Goal: Navigation & Orientation: Find specific page/section

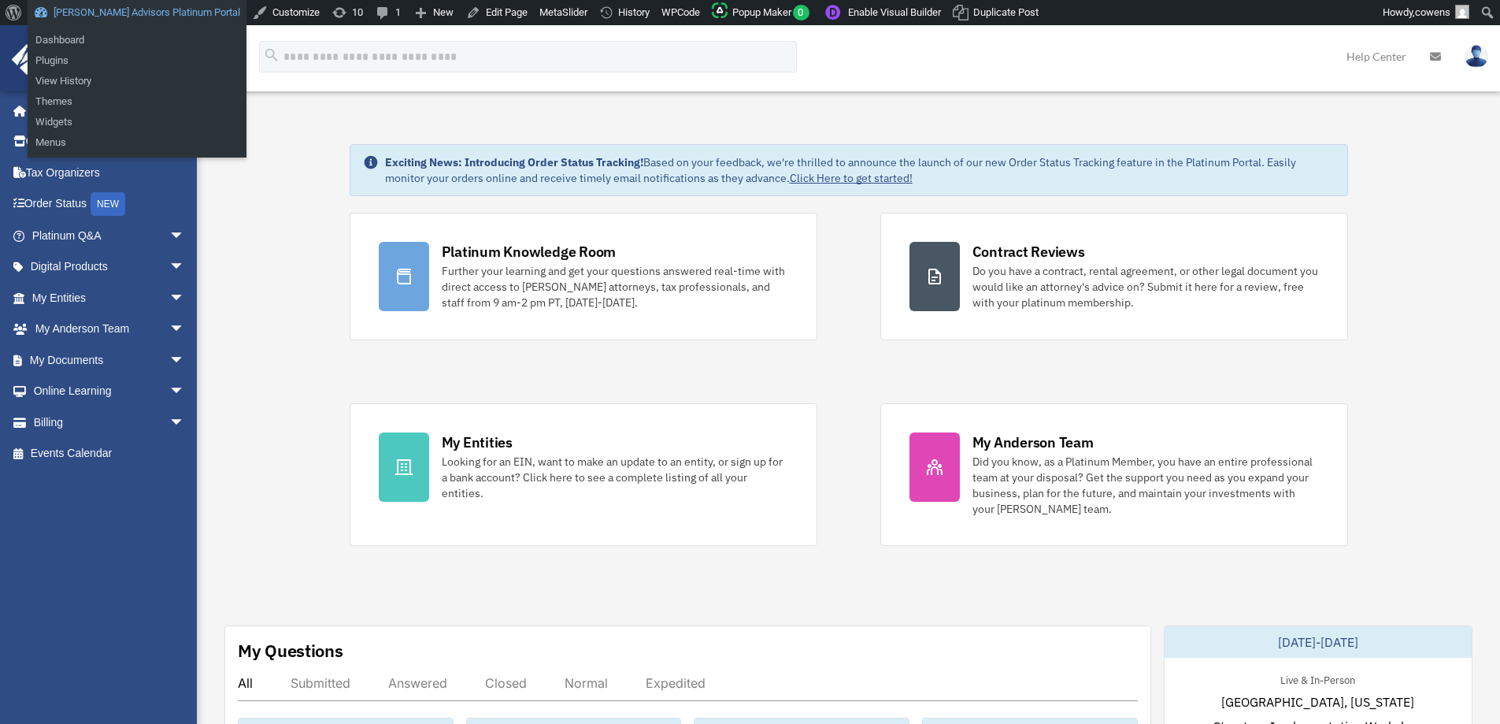
click at [172, 17] on link "[PERSON_NAME] Advisors Platinum Portal" at bounding box center [137, 12] width 219 height 25
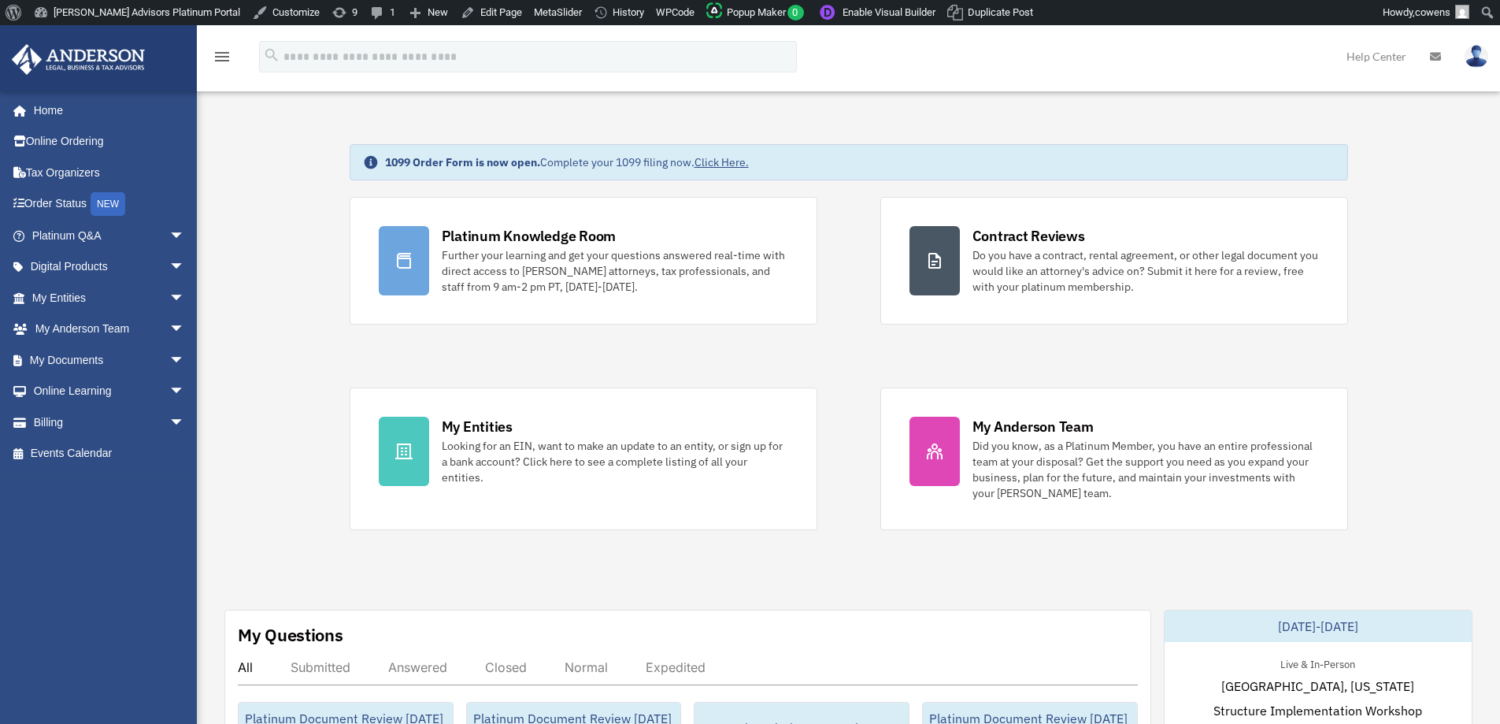
click at [731, 158] on link "Click Here." at bounding box center [722, 162] width 54 height 14
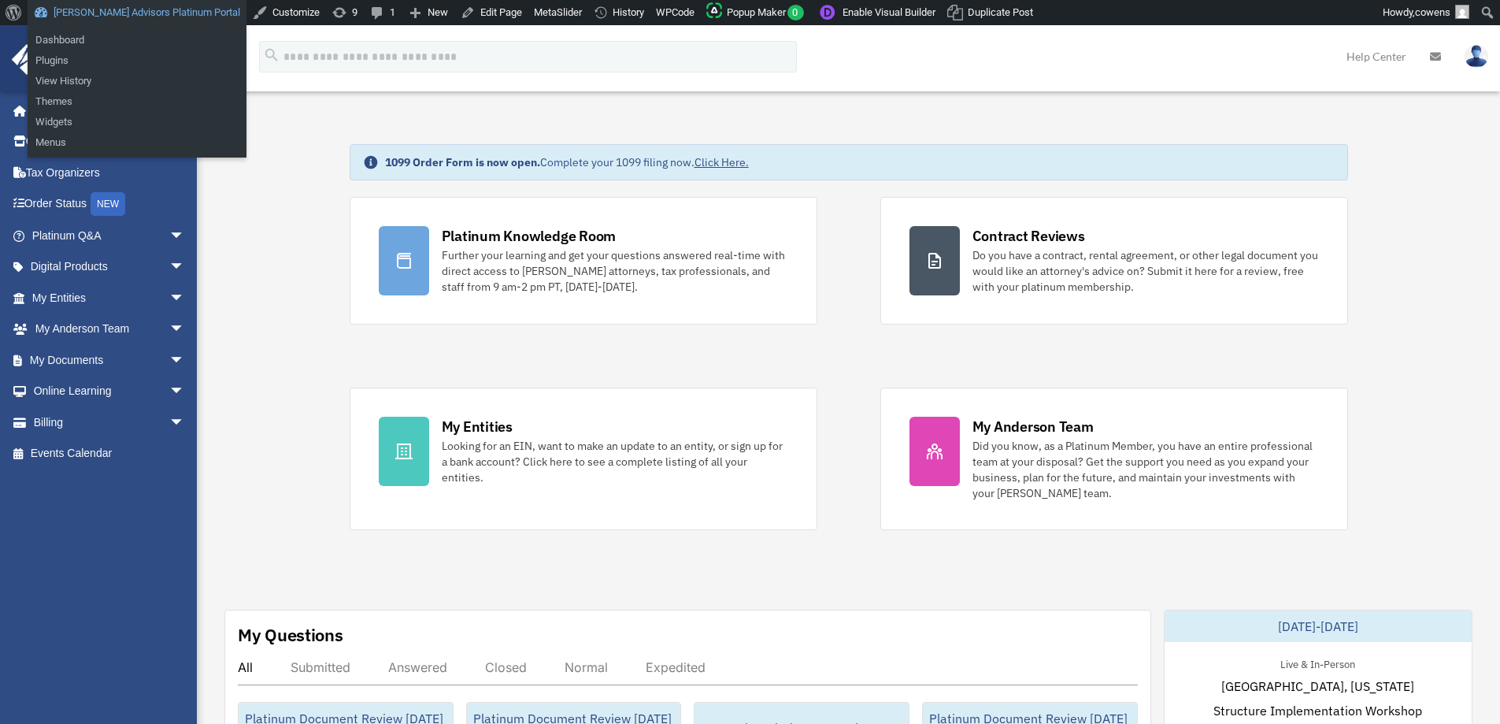
click at [110, 9] on link "[PERSON_NAME] Advisors Platinum Portal" at bounding box center [137, 12] width 219 height 25
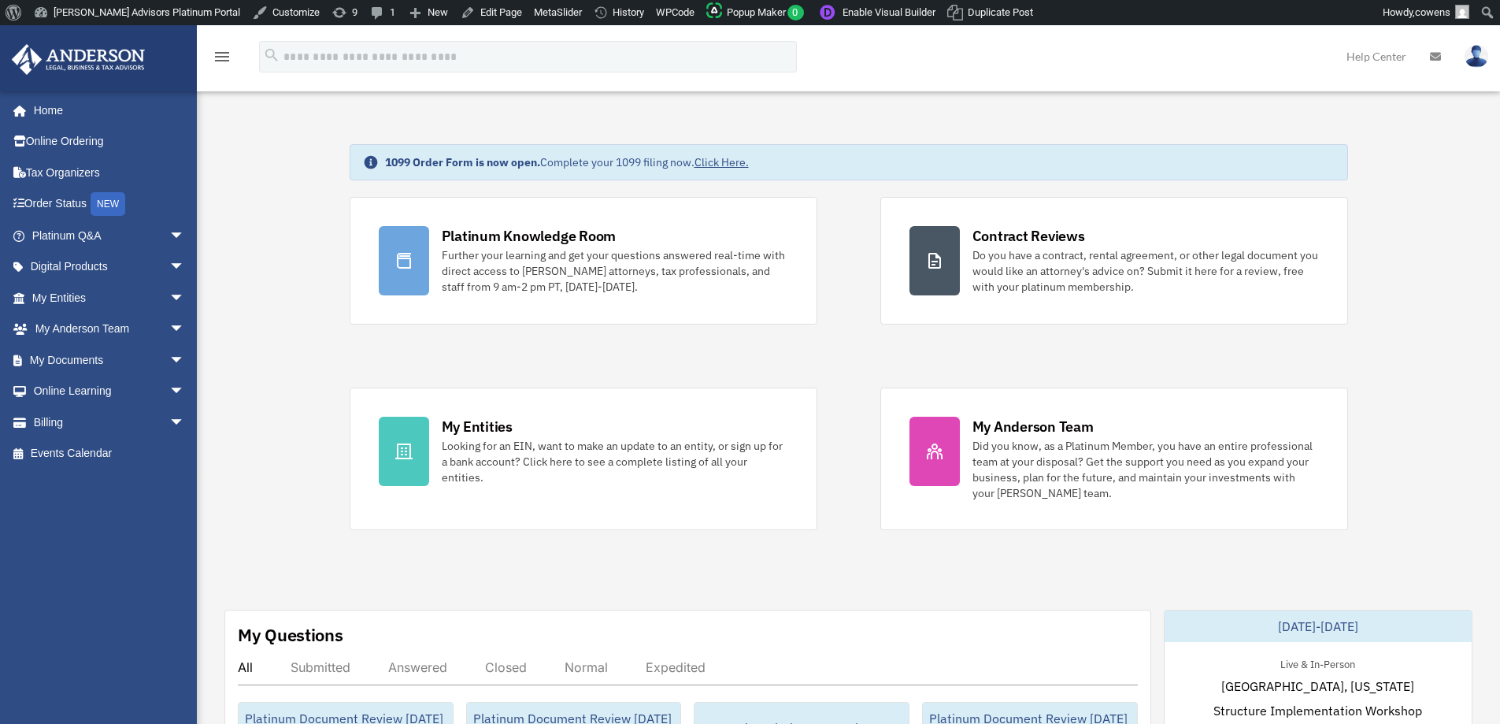
click at [738, 163] on link "Click Here." at bounding box center [722, 162] width 54 height 14
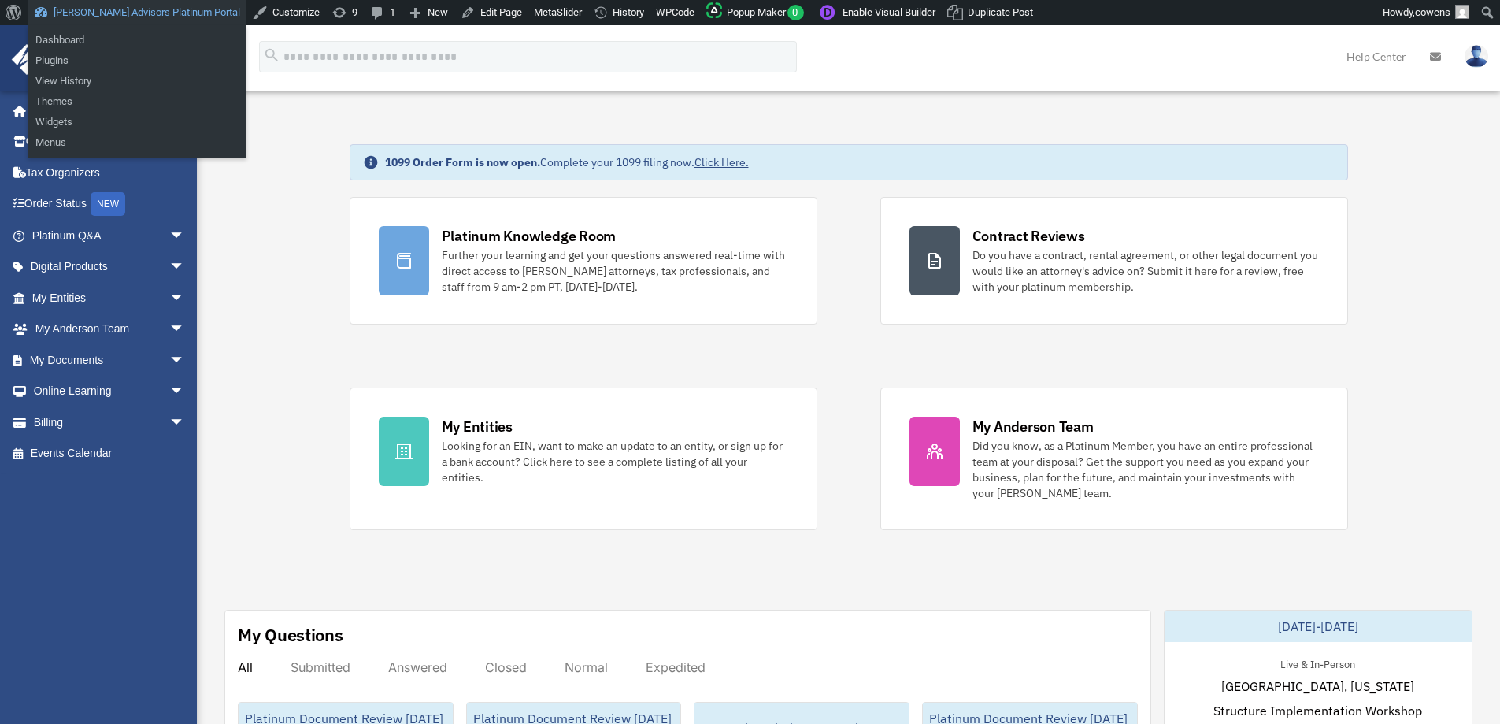
click at [128, 6] on link "[PERSON_NAME] Advisors Platinum Portal" at bounding box center [137, 12] width 219 height 25
